Goal: Task Accomplishment & Management: Manage account settings

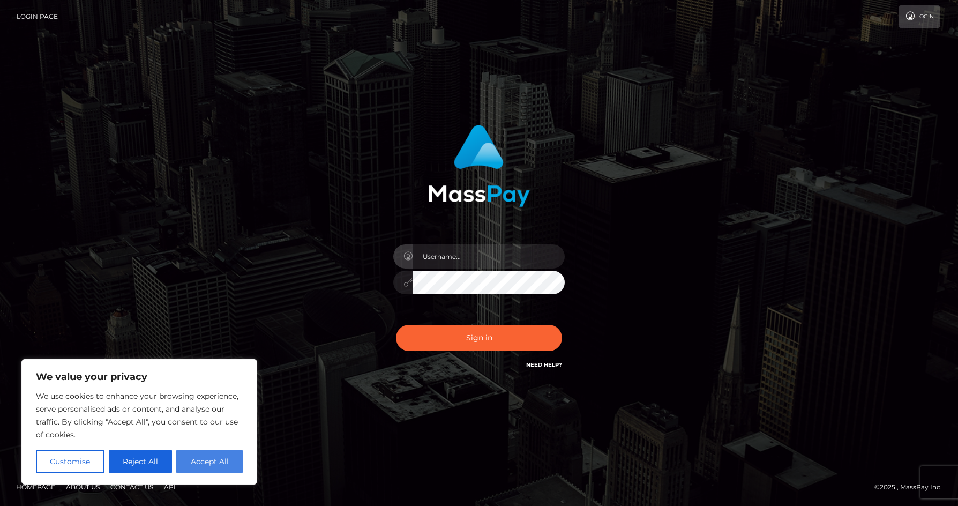
click at [202, 463] on button "Accept All" at bounding box center [209, 461] width 66 height 24
checkbox input "true"
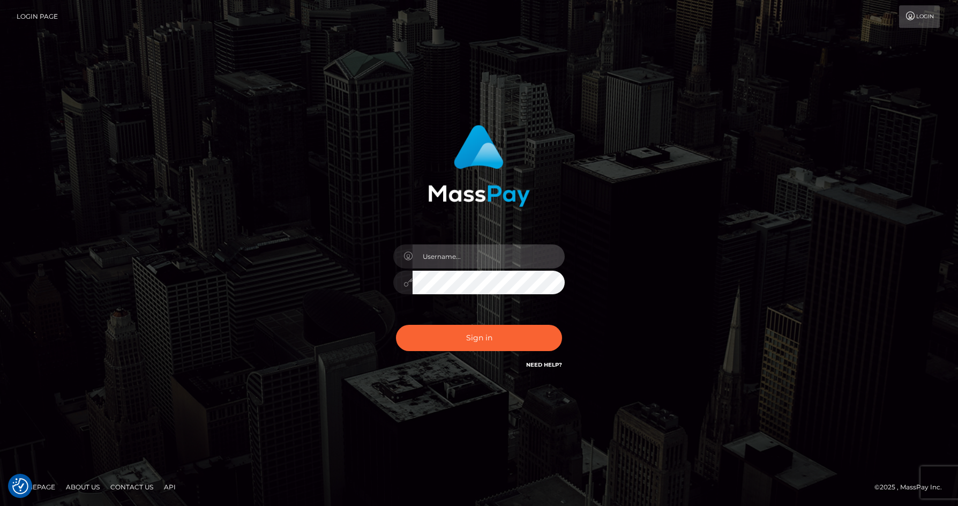
click at [490, 256] on input "text" at bounding box center [488, 256] width 152 height 24
type input "[EMAIL_ADDRESS][DOMAIN_NAME]"
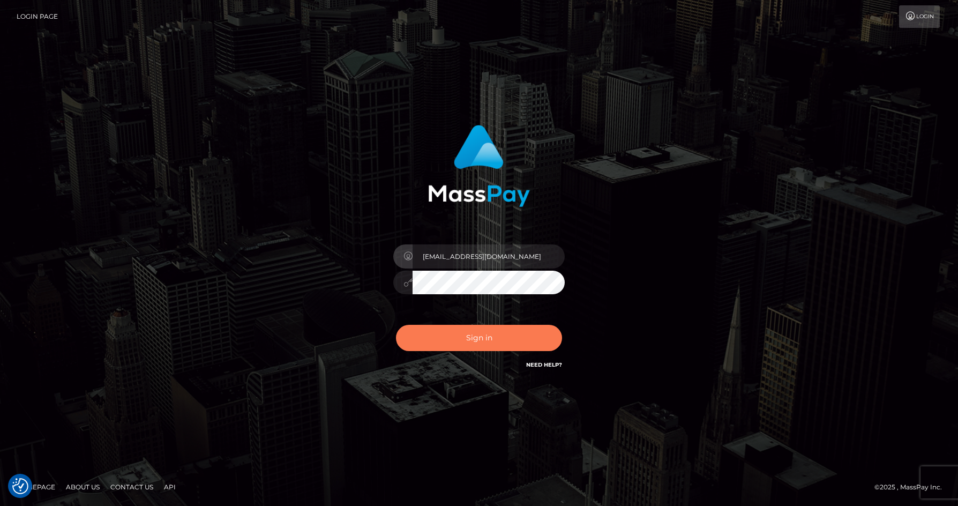
click at [490, 345] on button "Sign in" at bounding box center [479, 338] width 166 height 26
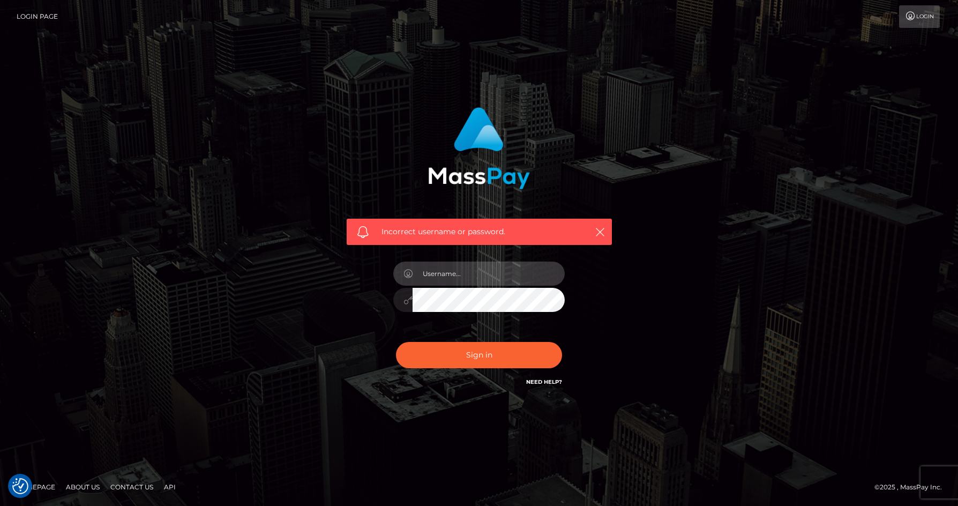
click at [468, 274] on input "text" at bounding box center [488, 273] width 152 height 24
type input "yz98c4k69b@privaterelay.appleid.com"
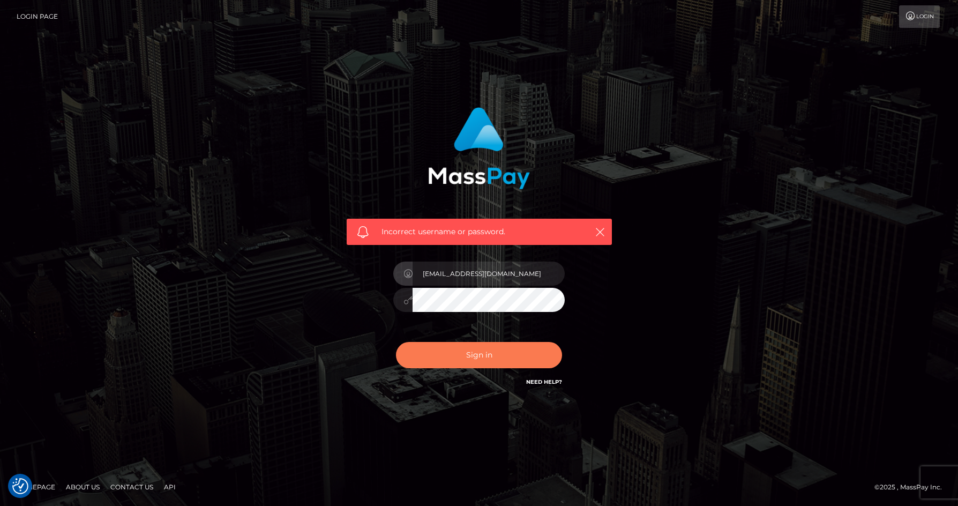
click at [476, 361] on button "Sign in" at bounding box center [479, 355] width 166 height 26
click at [600, 230] on icon "button" at bounding box center [600, 232] width 11 height 11
click at [596, 228] on icon "button" at bounding box center [600, 232] width 11 height 11
click at [599, 228] on icon "button" at bounding box center [600, 232] width 11 height 11
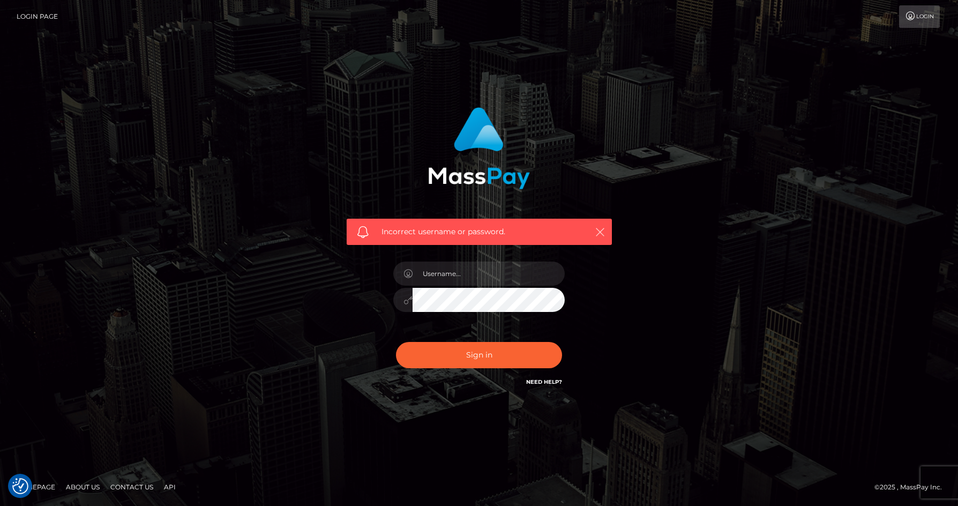
click at [599, 228] on icon "button" at bounding box center [600, 232] width 11 height 11
click at [450, 274] on input "text" at bounding box center [488, 273] width 152 height 24
click at [329, 307] on div "Incorrect username or password." at bounding box center [479, 253] width 611 height 308
click at [600, 229] on icon "button" at bounding box center [600, 232] width 11 height 11
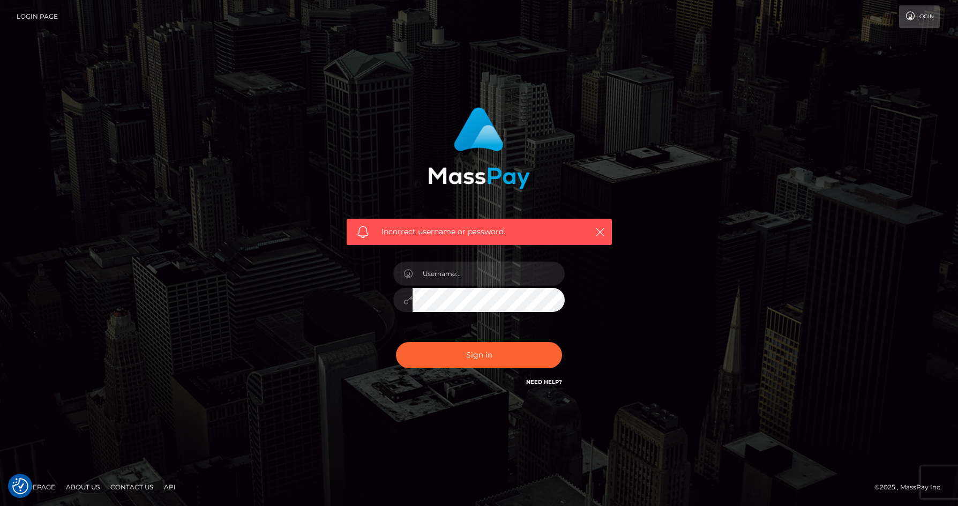
click at [548, 381] on link "Need Help?" at bounding box center [544, 381] width 36 height 7
click at [601, 229] on icon "button" at bounding box center [600, 232] width 11 height 11
click at [552, 380] on link "Need Help?" at bounding box center [544, 381] width 36 height 7
click at [491, 493] on footer "Homepage About Us Contact Us API © 2025 , MassPay Inc." at bounding box center [479, 486] width 958 height 37
